Goal: Information Seeking & Learning: Learn about a topic

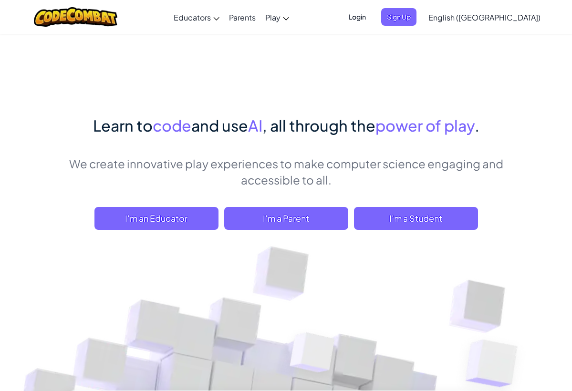
click at [411, 209] on span "I'm a Student" at bounding box center [416, 218] width 124 height 23
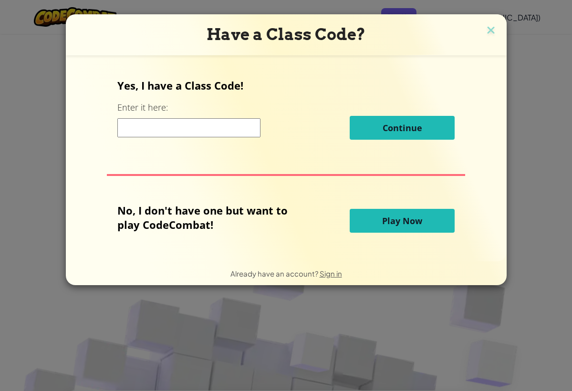
click at [362, 222] on button "Play Now" at bounding box center [402, 221] width 105 height 24
